Goal: Find specific page/section: Find specific page/section

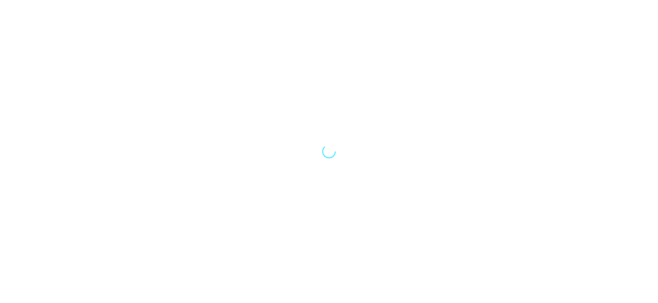
select select "Song"
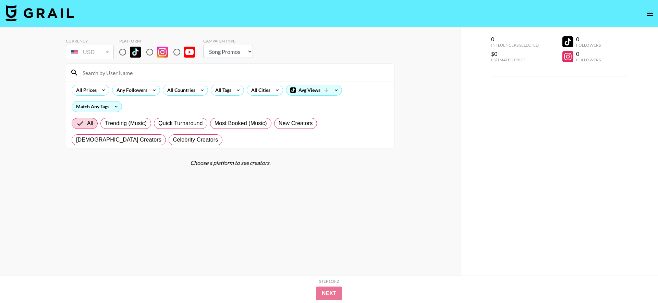
drag, startPoint x: 118, startPoint y: 60, endPoint x: 121, endPoint y: 54, distance: 6.8
click at [120, 58] on div "Currency USD USD ​ Platform Campaign Type Choose Type... Song Promos Brand Prom…" at bounding box center [230, 49] width 329 height 22
click at [122, 52] on input "radio" at bounding box center [122, 52] width 14 height 14
radio input "true"
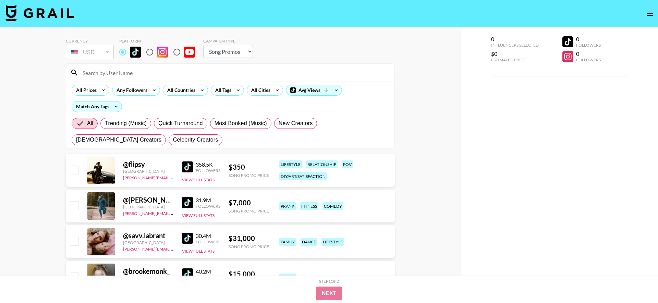
click at [122, 69] on input at bounding box center [234, 72] width 312 height 11
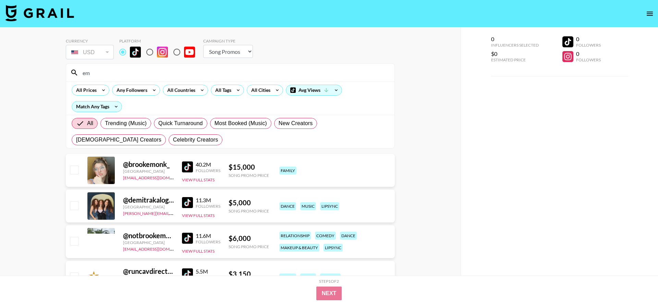
type input "e"
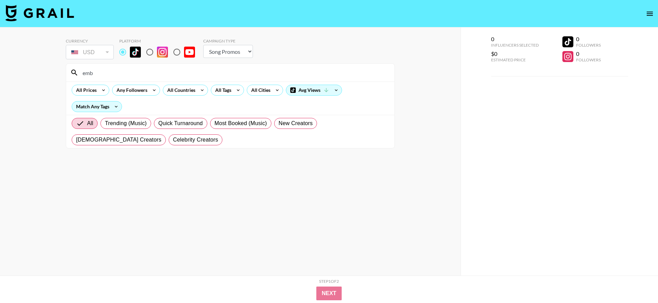
click at [121, 77] on input "emb" at bounding box center [234, 72] width 312 height 11
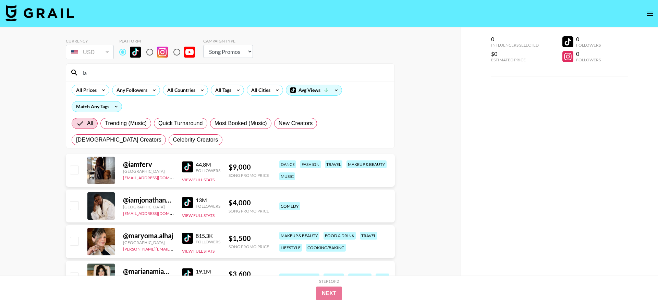
type input "i"
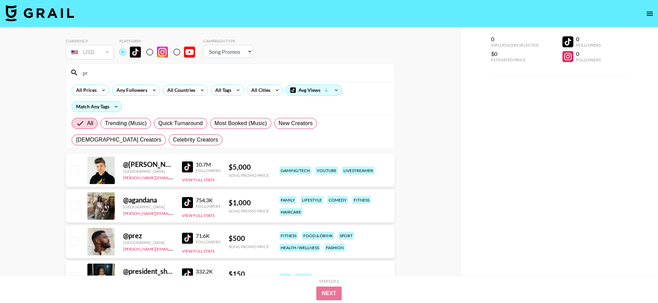
type input "p"
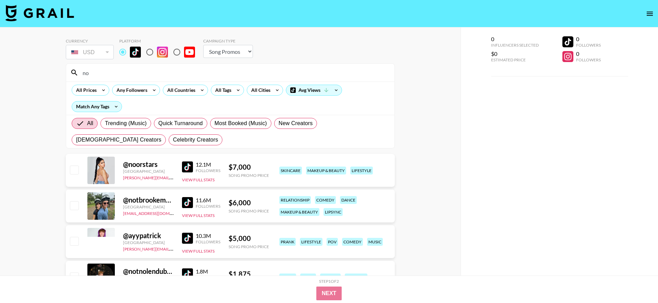
type input "n"
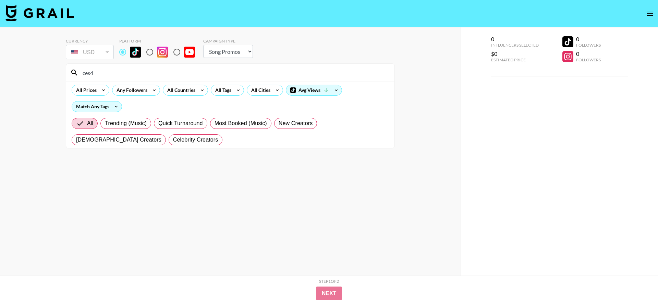
click at [136, 72] on input "ces4" at bounding box center [234, 72] width 312 height 11
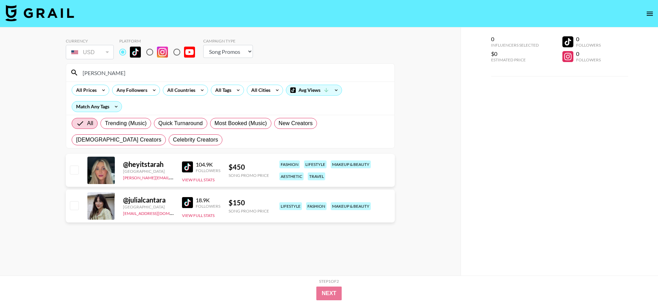
click at [101, 77] on input "[PERSON_NAME]" at bounding box center [234, 72] width 312 height 11
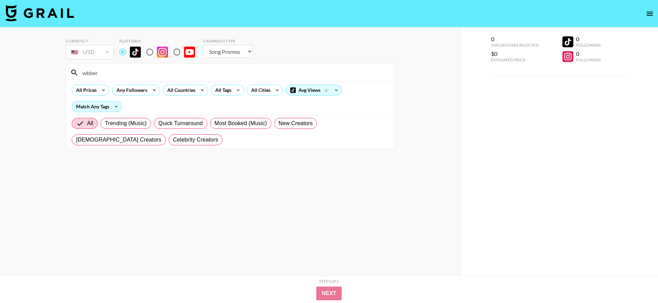
click at [101, 77] on input "wbber" at bounding box center [234, 72] width 312 height 11
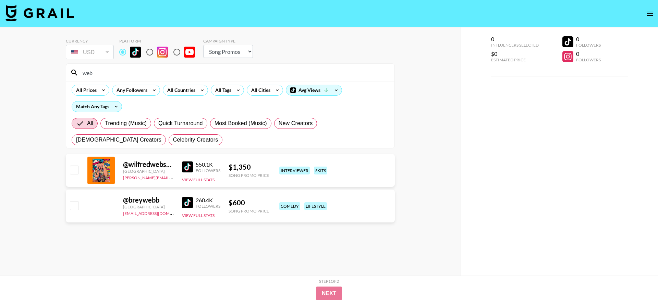
type input "[PERSON_NAME]"
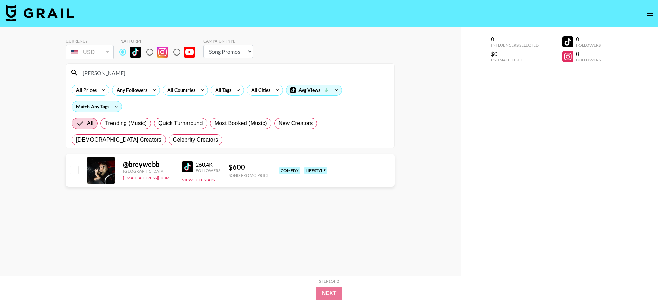
click at [101, 77] on input "[PERSON_NAME]" at bounding box center [234, 72] width 312 height 11
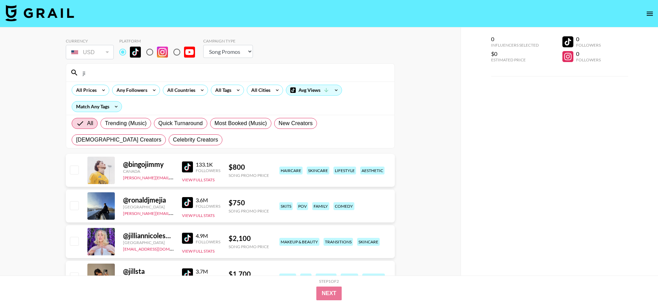
type input "j"
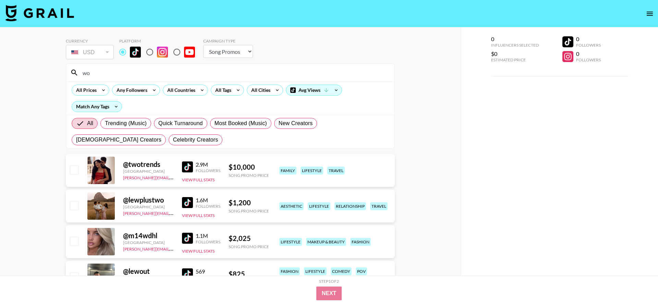
type input "w"
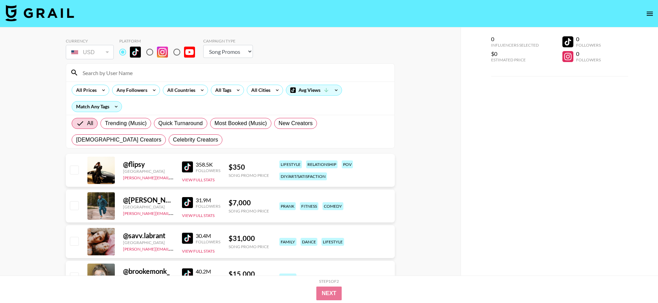
type input "t"
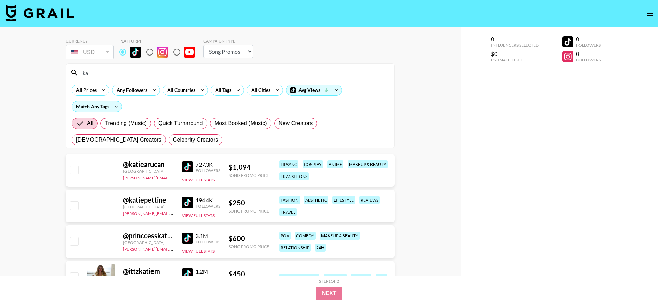
type input "k"
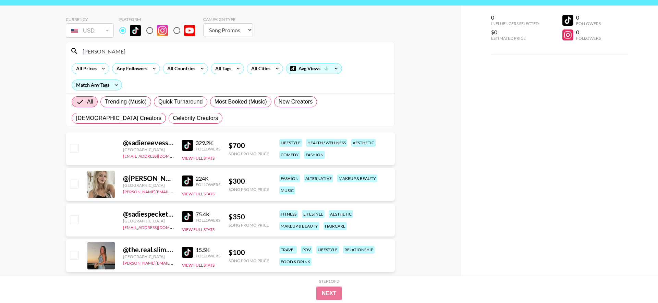
scroll to position [37, 0]
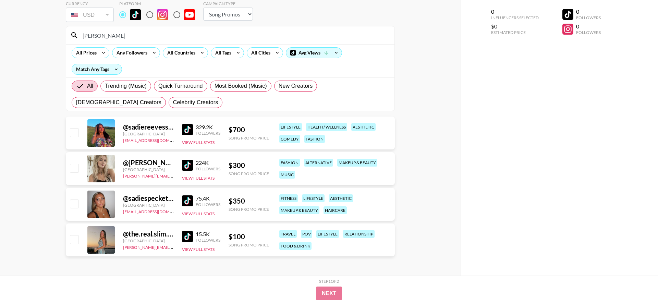
click at [131, 38] on input "[PERSON_NAME]" at bounding box center [234, 35] width 312 height 11
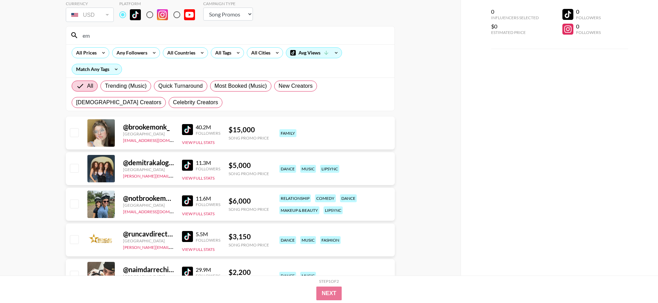
type input "e"
